Goal: Check status: Check status

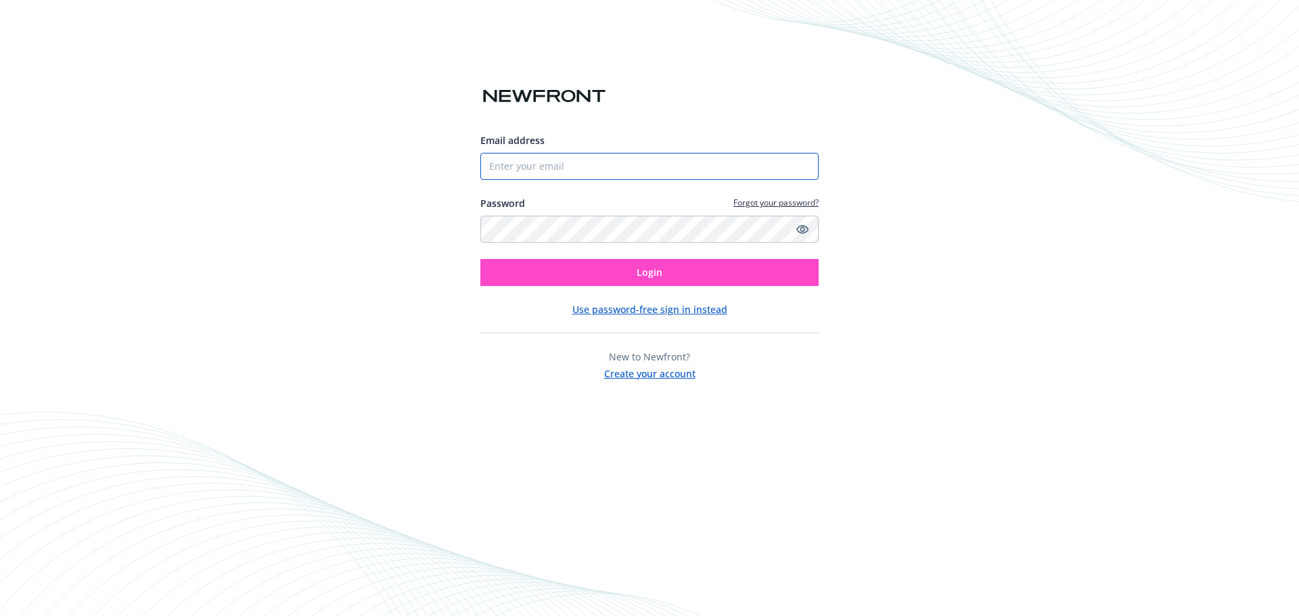
type input "[EMAIL_ADDRESS][PERSON_NAME][DOMAIN_NAME]"
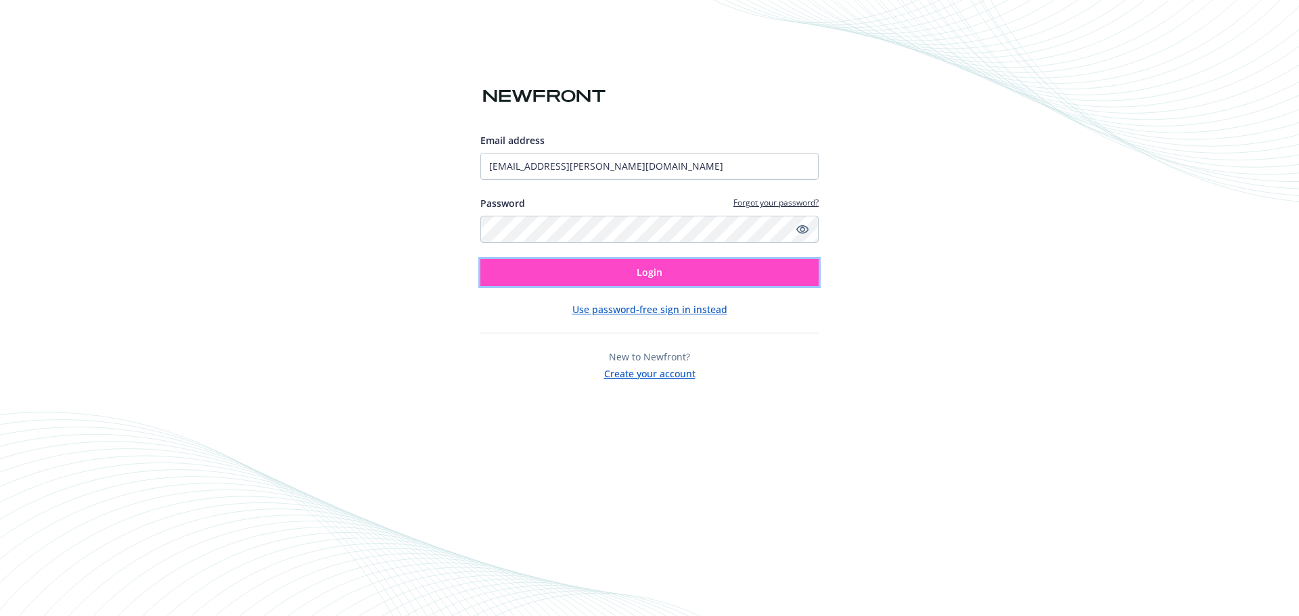
click at [607, 272] on button "Login" at bounding box center [649, 272] width 338 height 27
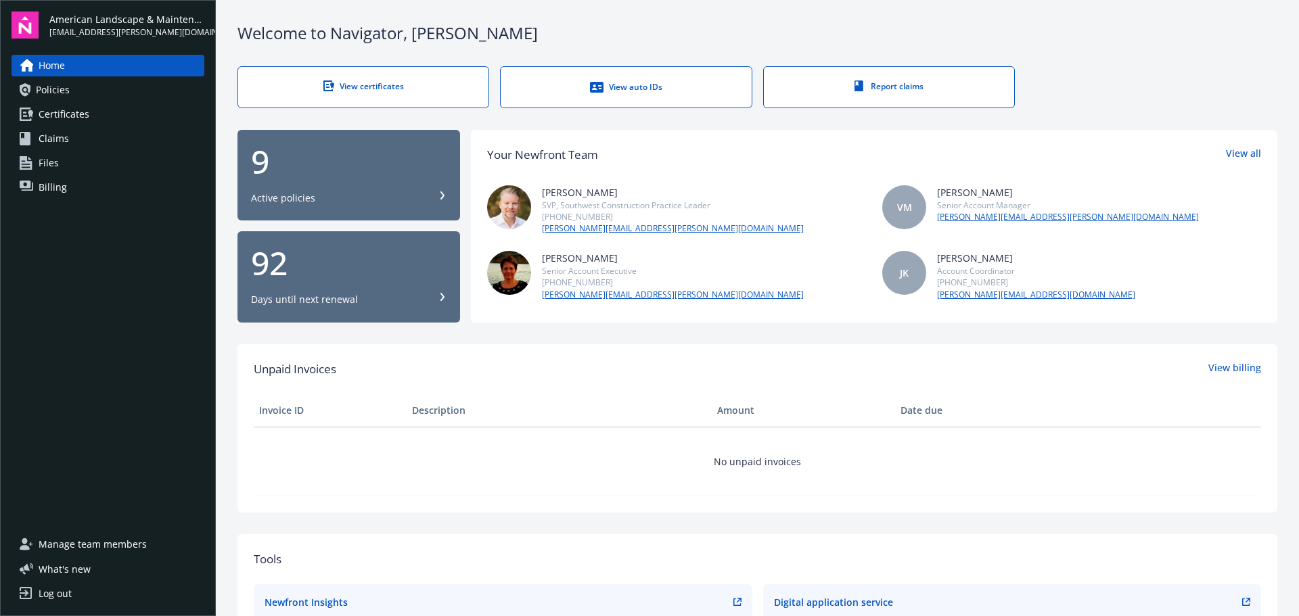
click at [63, 186] on span "Billing" at bounding box center [53, 188] width 28 height 22
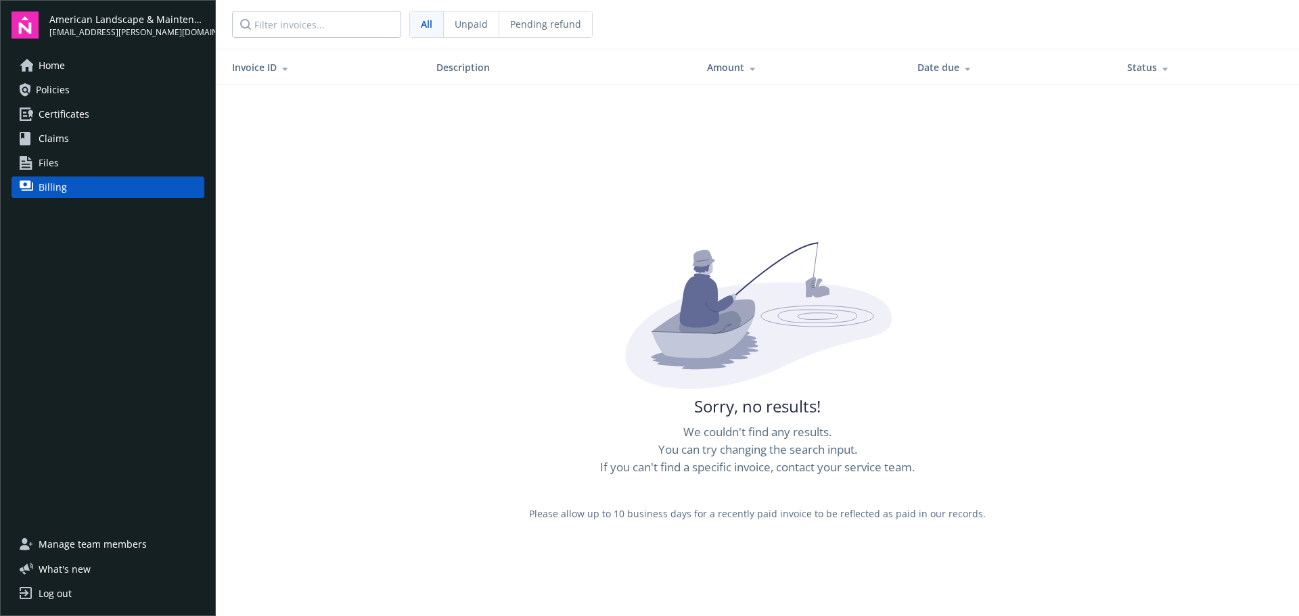
click at [466, 27] on span "Unpaid" at bounding box center [471, 24] width 33 height 14
click at [557, 23] on span "Pending refund" at bounding box center [545, 24] width 71 height 14
